Goal: Task Accomplishment & Management: Complete application form

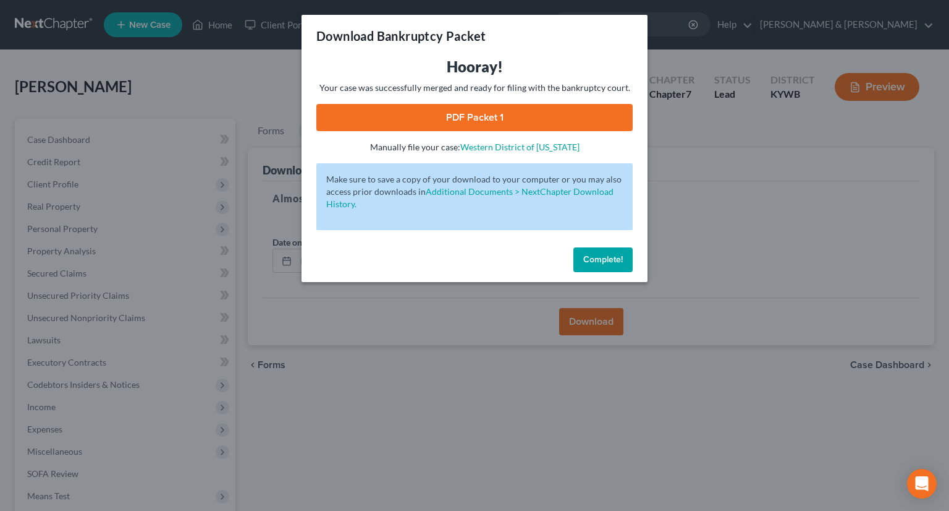
click at [617, 261] on span "Complete!" at bounding box center [603, 259] width 40 height 11
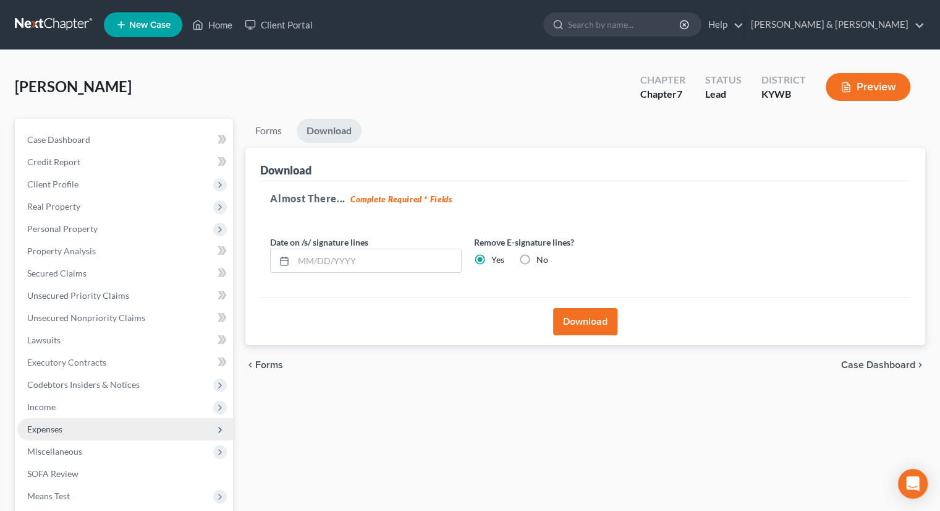
click at [44, 429] on span "Expenses" at bounding box center [44, 428] width 35 height 11
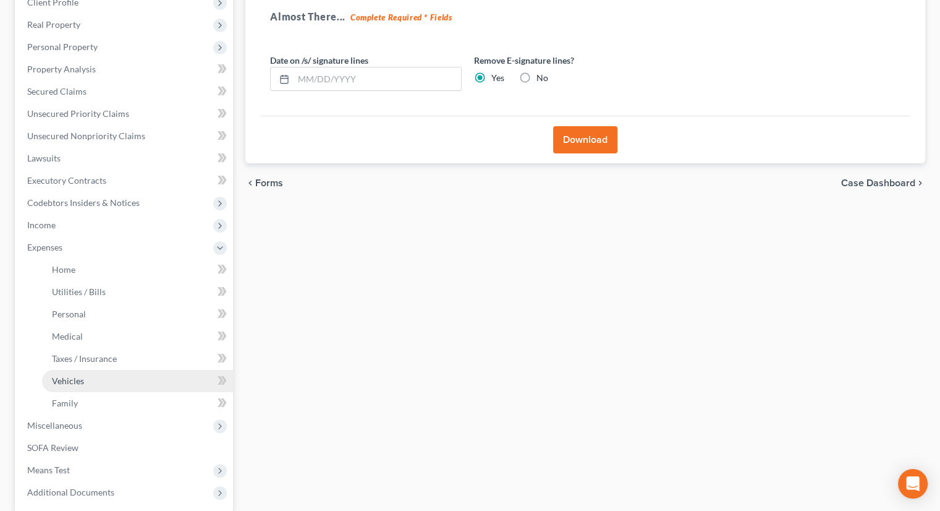
scroll to position [185, 0]
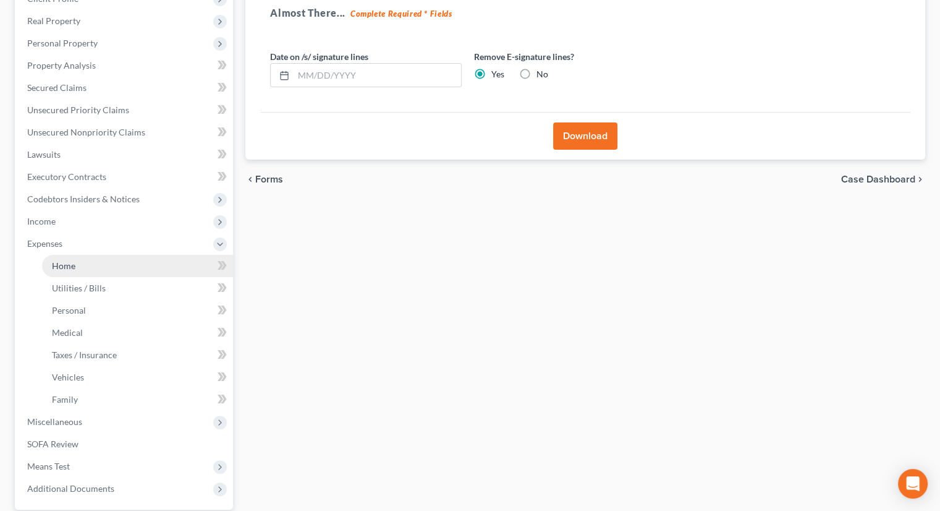
click at [62, 265] on span "Home" at bounding box center [63, 265] width 23 height 11
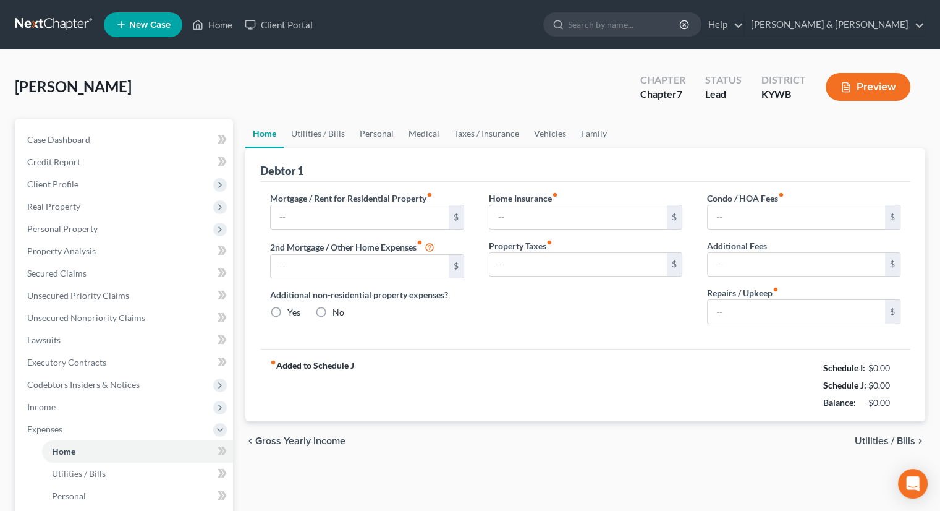
type input "1,849.08"
type input "0.00"
radio input "true"
type input "0.00"
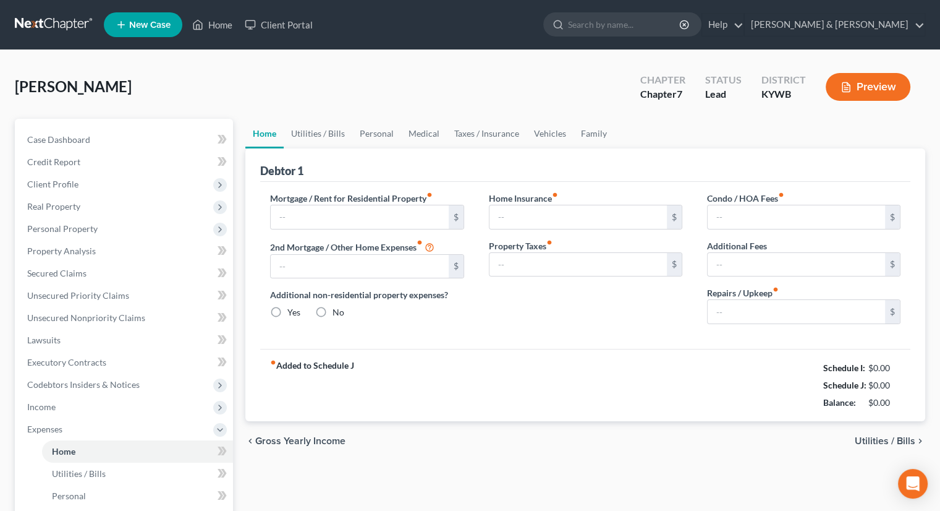
type input "0.00"
type input "100.00"
click at [324, 216] on input "1,849.08" at bounding box center [359, 216] width 177 height 23
click at [309, 210] on input "1,849.08" at bounding box center [359, 216] width 177 height 23
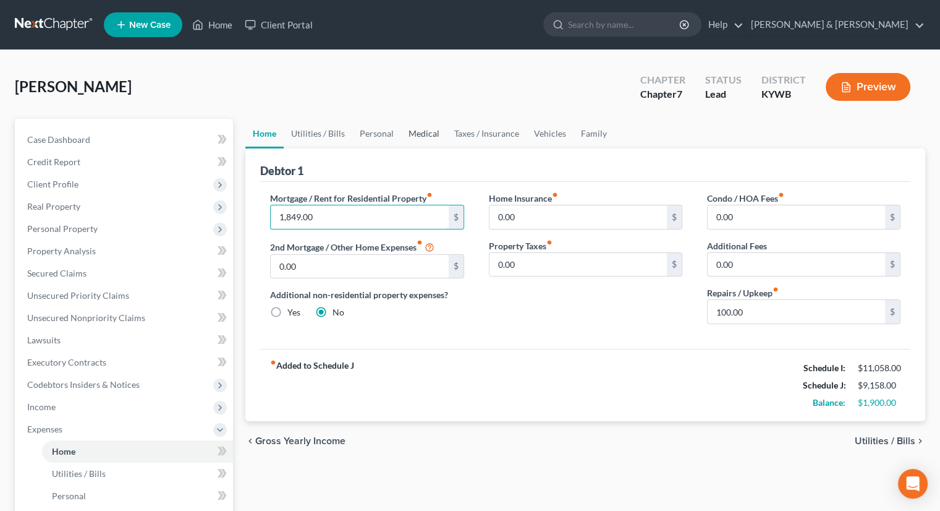
type input "1,849.00"
click at [410, 137] on link "Medical" at bounding box center [424, 134] width 46 height 30
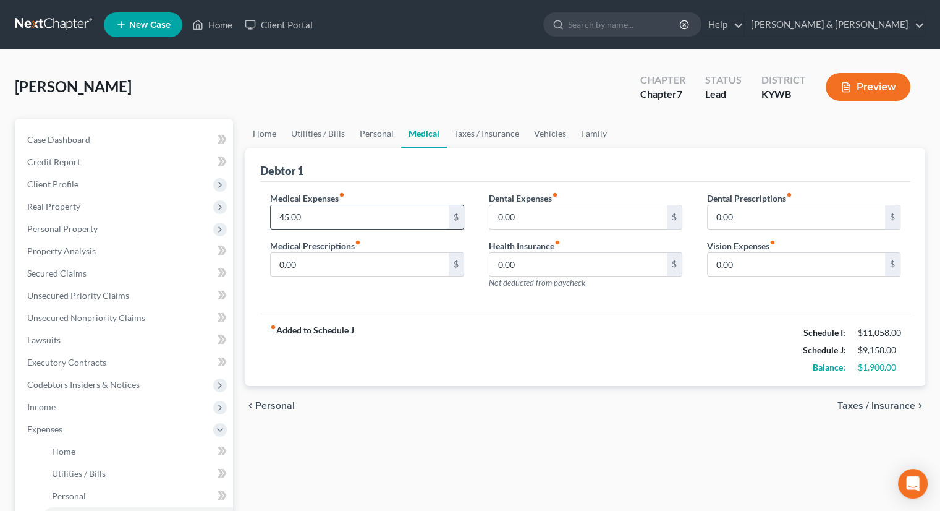
click at [336, 223] on input "45.00" at bounding box center [359, 216] width 177 height 23
type input "50.00"
click at [575, 132] on link "Family" at bounding box center [594, 134] width 41 height 30
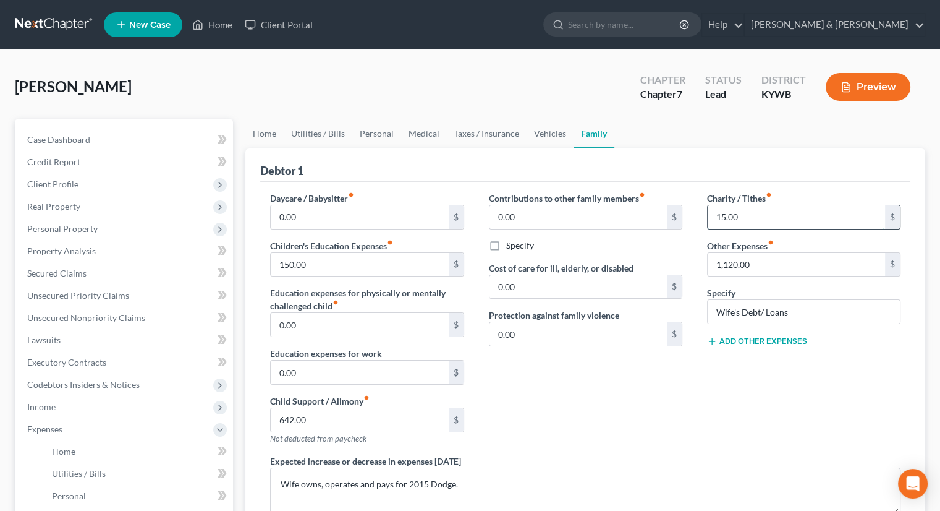
click at [742, 211] on input "15.00" at bounding box center [796, 216] width 177 height 23
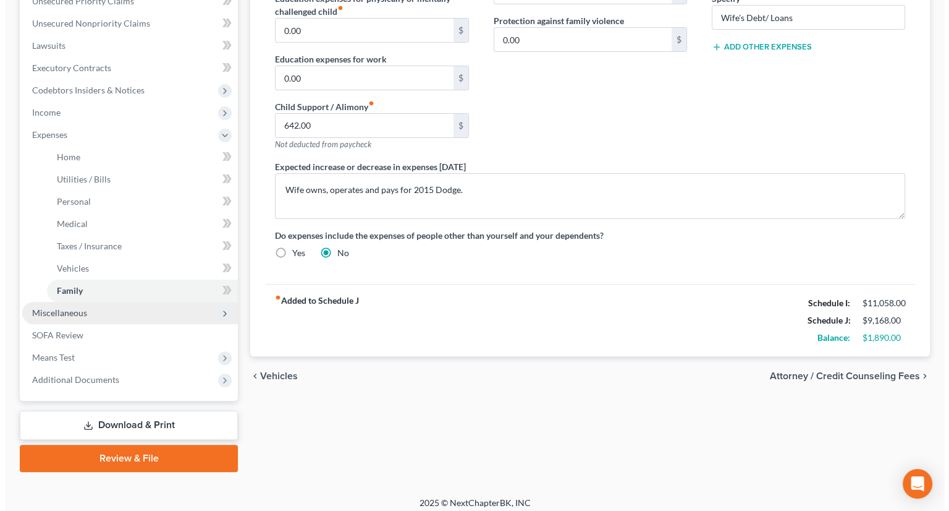
scroll to position [302, 0]
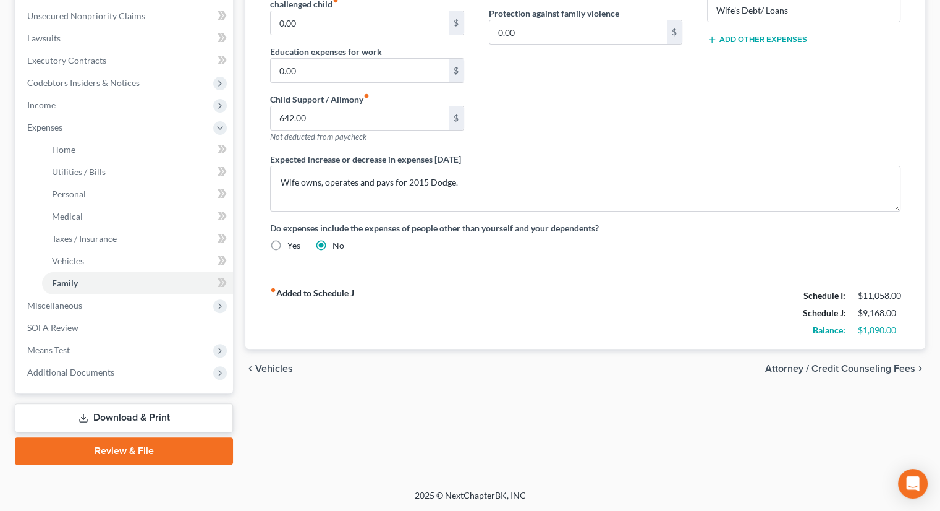
type input "20.00"
click at [174, 413] on link "Download & Print" at bounding box center [124, 417] width 218 height 29
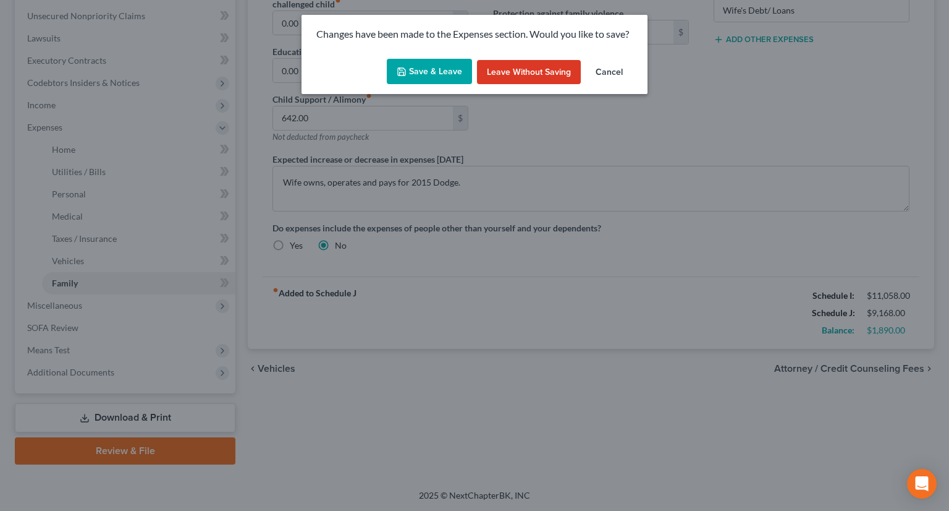
click at [421, 76] on button "Save & Leave" at bounding box center [429, 72] width 85 height 26
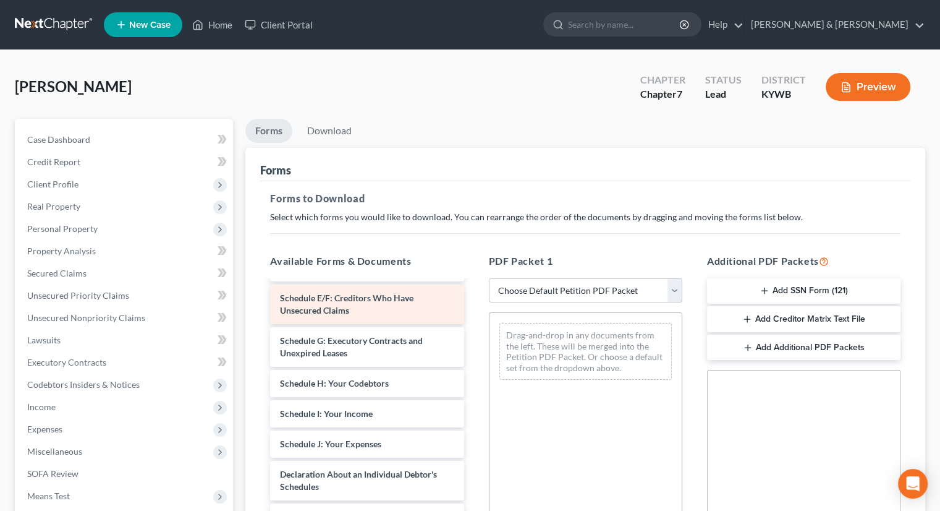
scroll to position [247, 0]
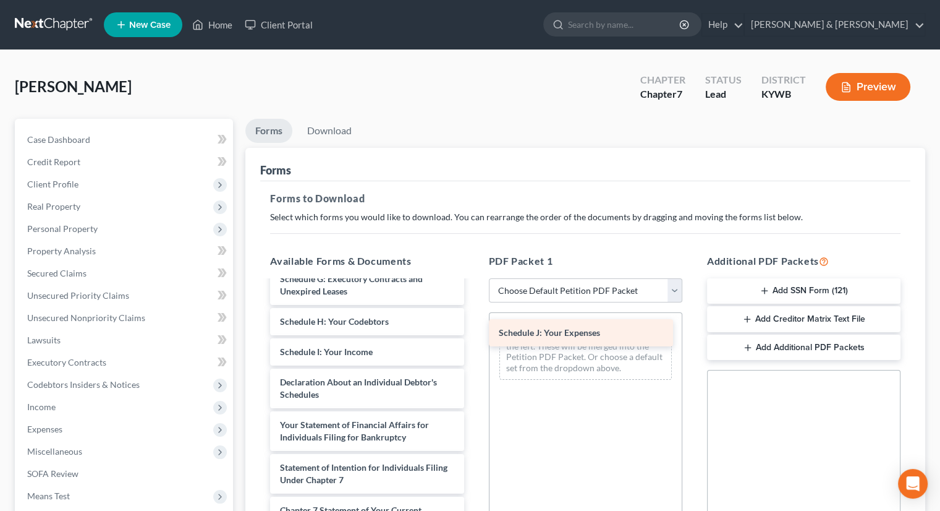
drag, startPoint x: 437, startPoint y: 402, endPoint x: 616, endPoint y: 337, distance: 190.0
click at [473, 337] on div "Schedule J: Your Expenses Voluntary Petition for Individuals Filing for Bankrup…" at bounding box center [366, 351] width 213 height 635
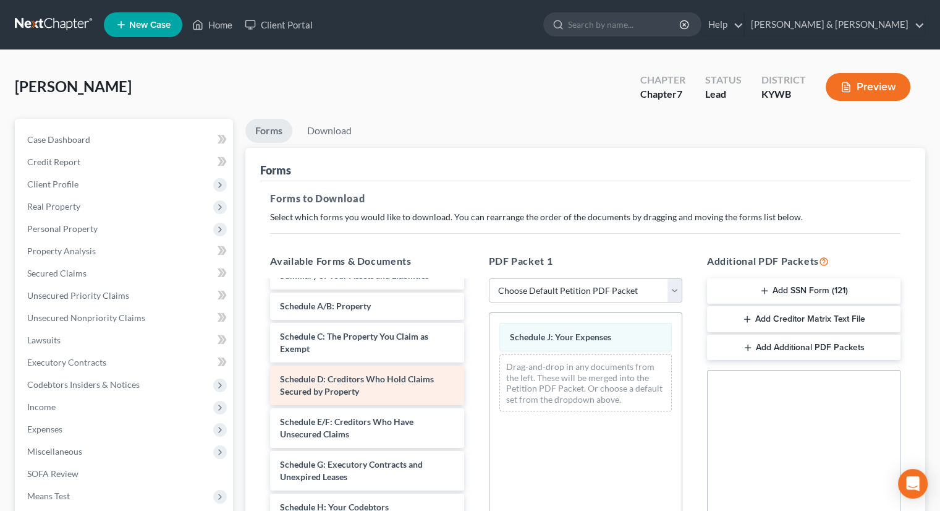
scroll to position [0, 0]
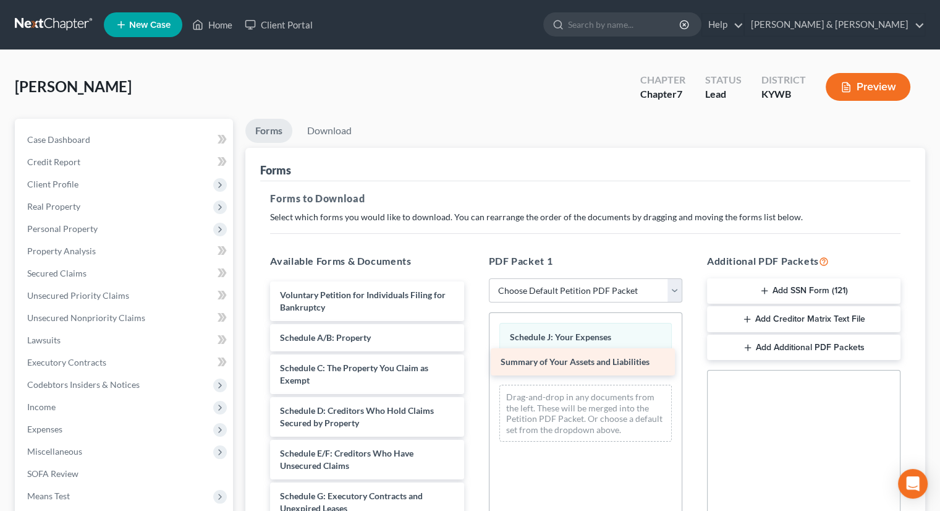
drag, startPoint x: 388, startPoint y: 330, endPoint x: 609, endPoint y: 354, distance: 221.9
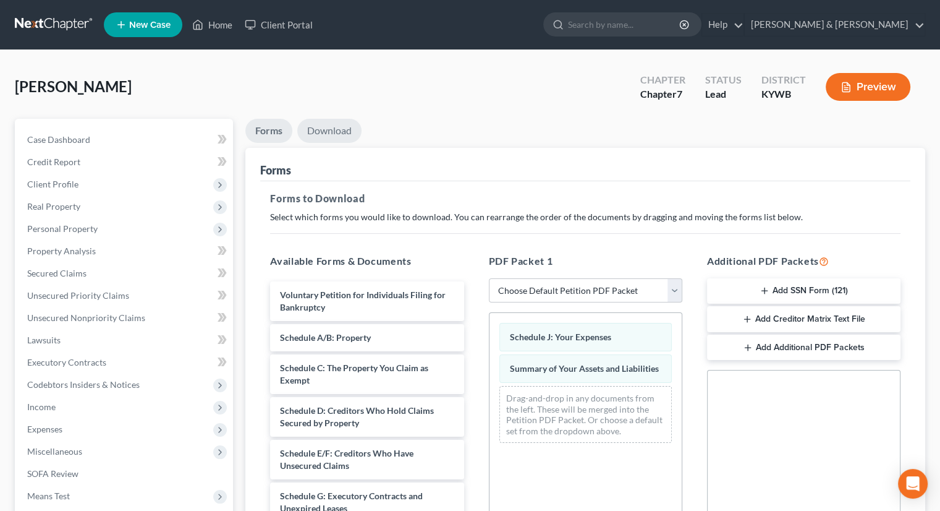
click at [327, 125] on link "Download" at bounding box center [329, 131] width 64 height 24
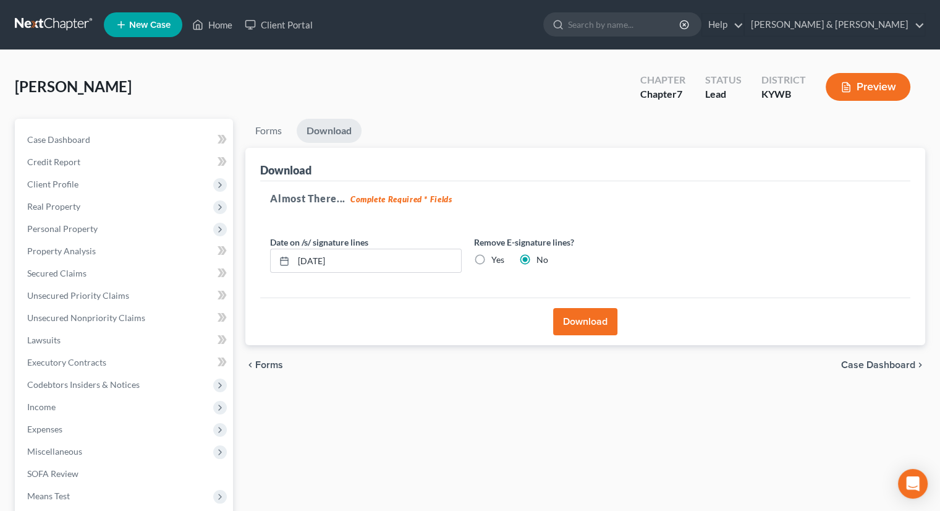
click at [491, 256] on label "Yes" at bounding box center [497, 259] width 13 height 12
click at [496, 256] on input "Yes" at bounding box center [500, 257] width 8 height 8
radio input "true"
radio input "false"
drag, startPoint x: 376, startPoint y: 263, endPoint x: 298, endPoint y: 273, distance: 78.5
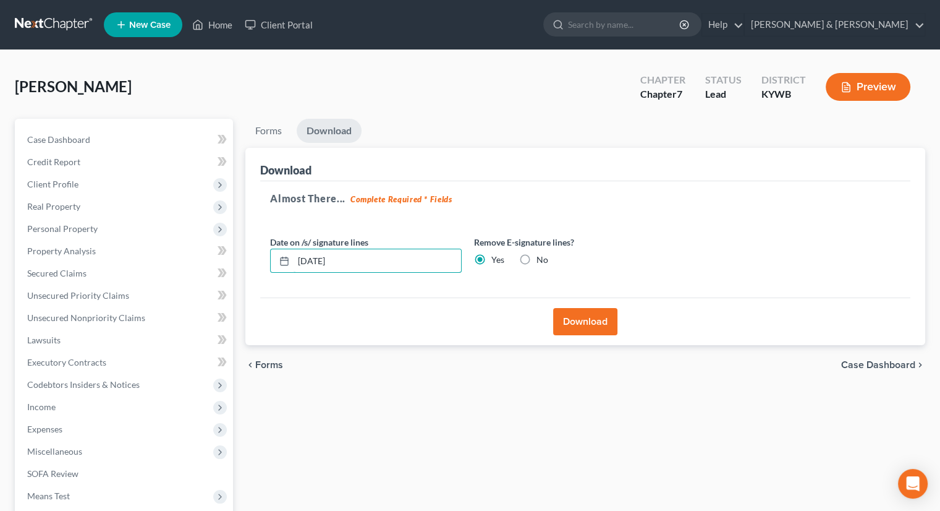
click at [299, 274] on div "Date on /s/ signature lines [DATE] Remove E-signature lines? Yes No" at bounding box center [468, 259] width 408 height 48
click at [601, 318] on button "Download" at bounding box center [585, 321] width 64 height 27
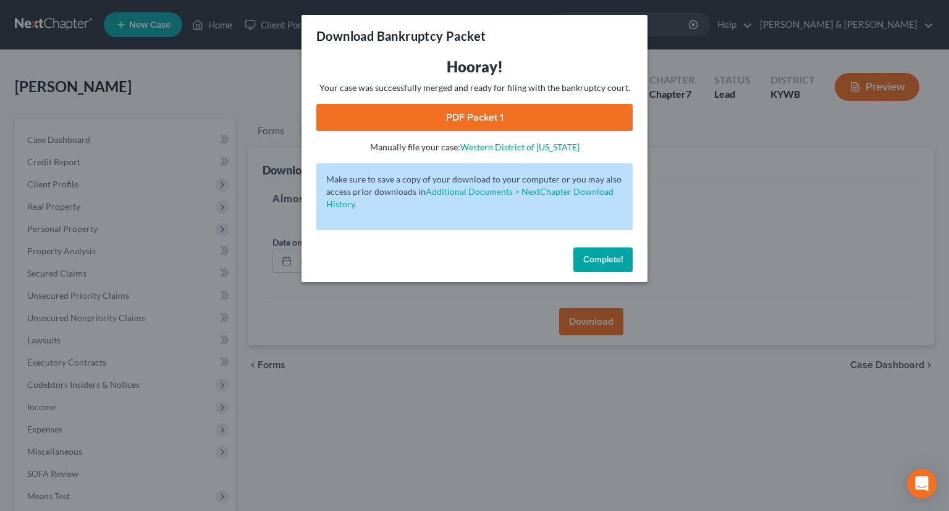
click at [491, 108] on link "PDF Packet 1" at bounding box center [474, 117] width 316 height 27
